Goal: Transaction & Acquisition: Register for event/course

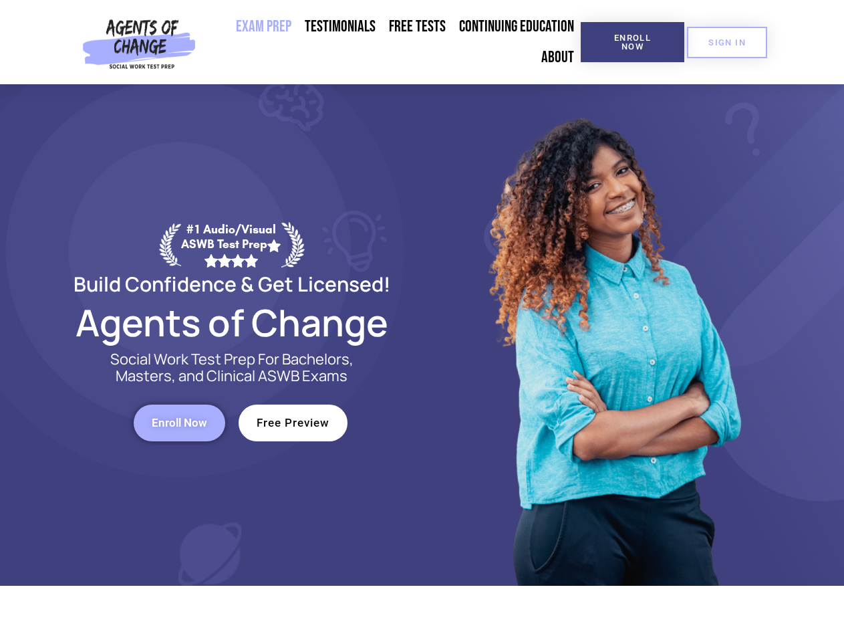
click at [422, 321] on div at bounding box center [612, 334] width 381 height 501
click at [632, 42] on span "Enroll Now" at bounding box center [632, 41] width 61 height 17
click at [727, 42] on span "SIGN IN" at bounding box center [726, 42] width 37 height 9
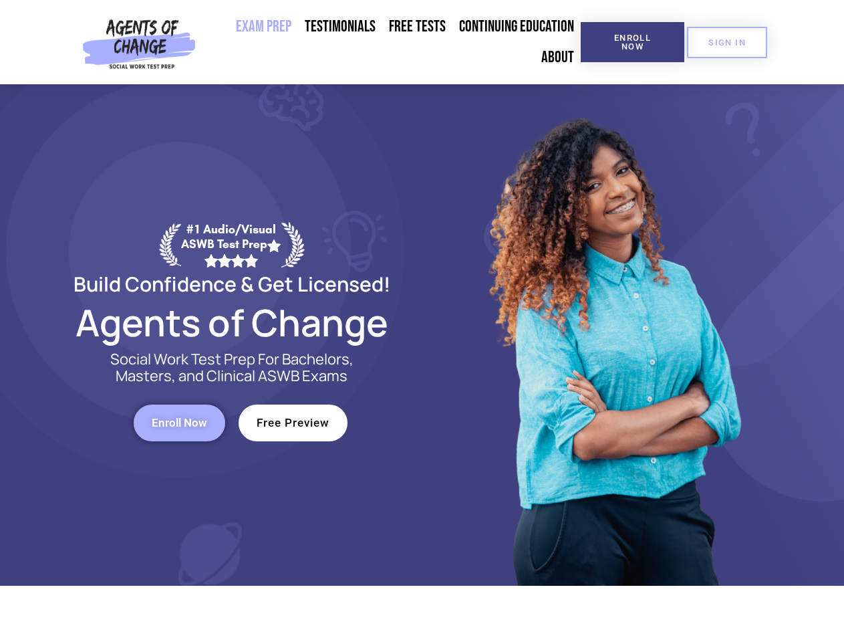
click at [179, 422] on span "Enroll Now" at bounding box center [179, 422] width 55 height 11
click at [293, 422] on span "Free Preview" at bounding box center [293, 422] width 73 height 11
